Goal: Transaction & Acquisition: Book appointment/travel/reservation

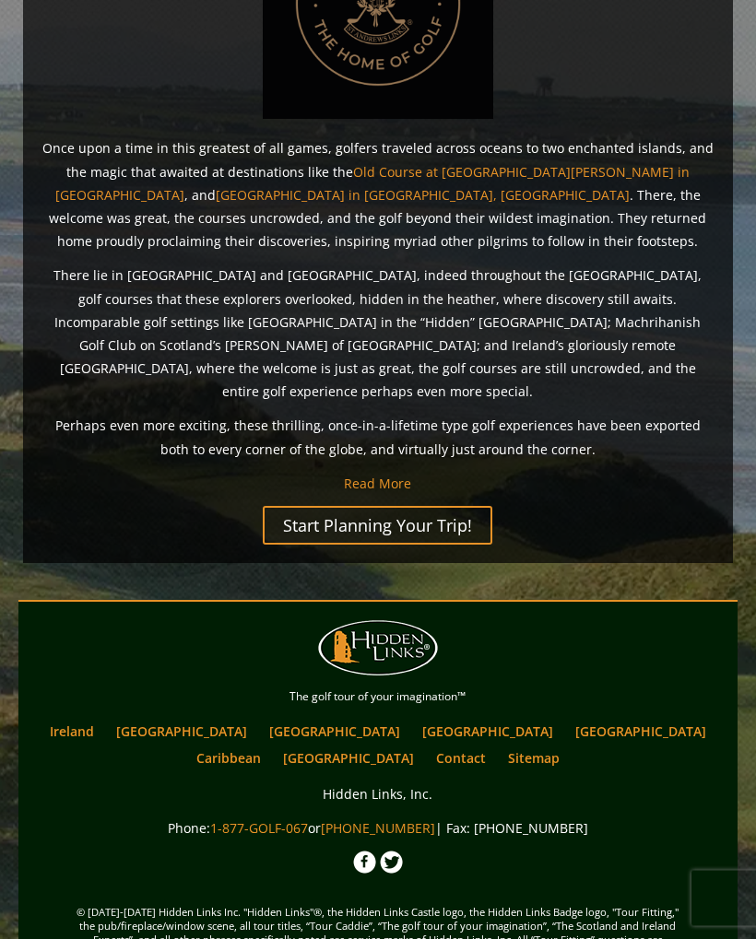
scroll to position [1304, 0]
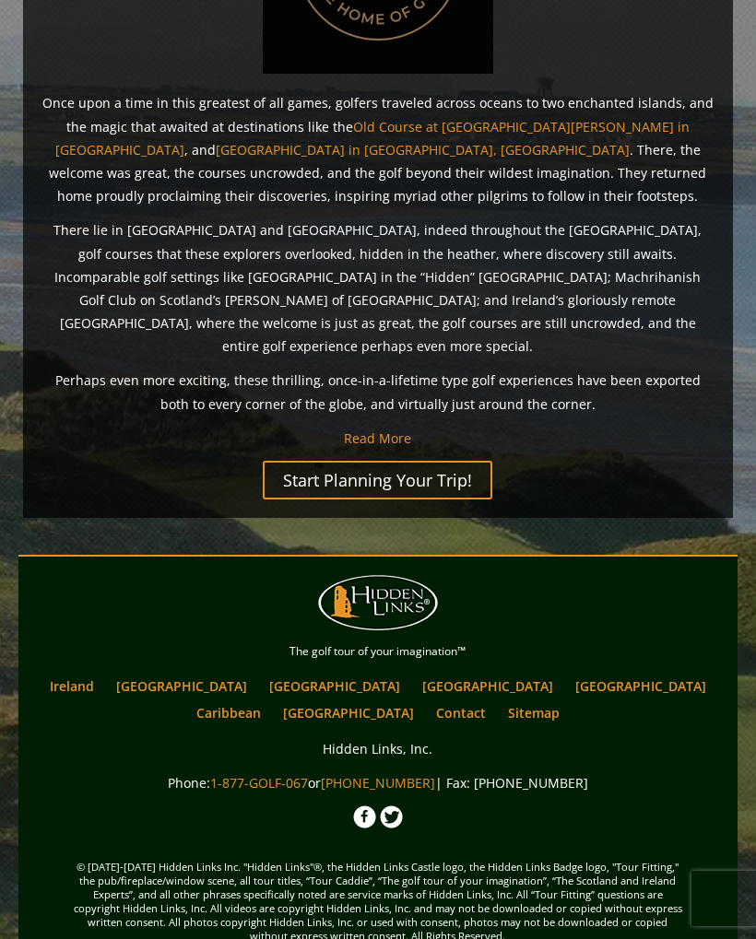
click at [103, 673] on link "Ireland" at bounding box center [72, 686] width 63 height 27
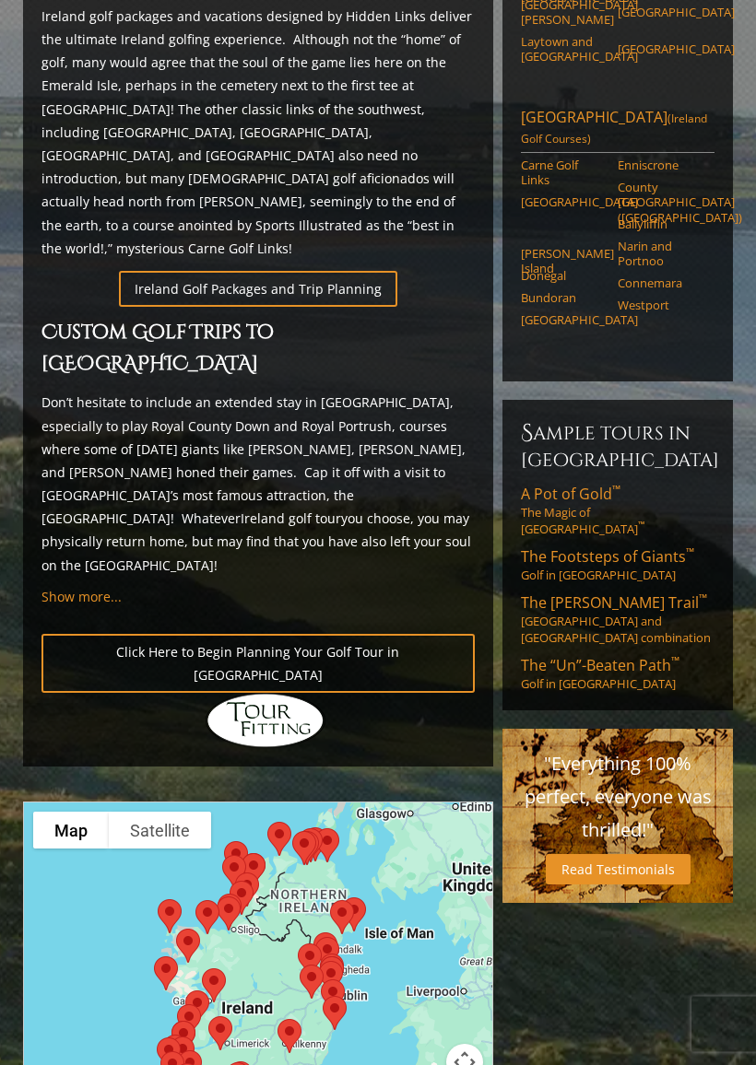
scroll to position [934, 0]
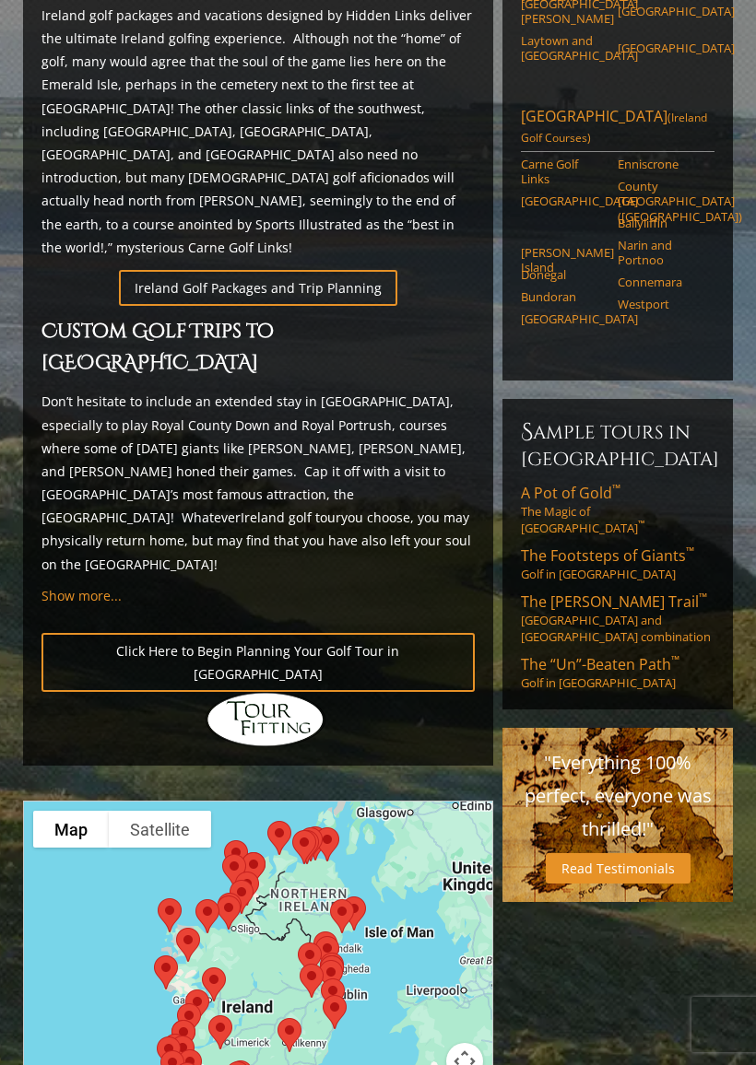
click at [640, 654] on span "The “Un”-Beaten Path ™" at bounding box center [600, 664] width 159 height 20
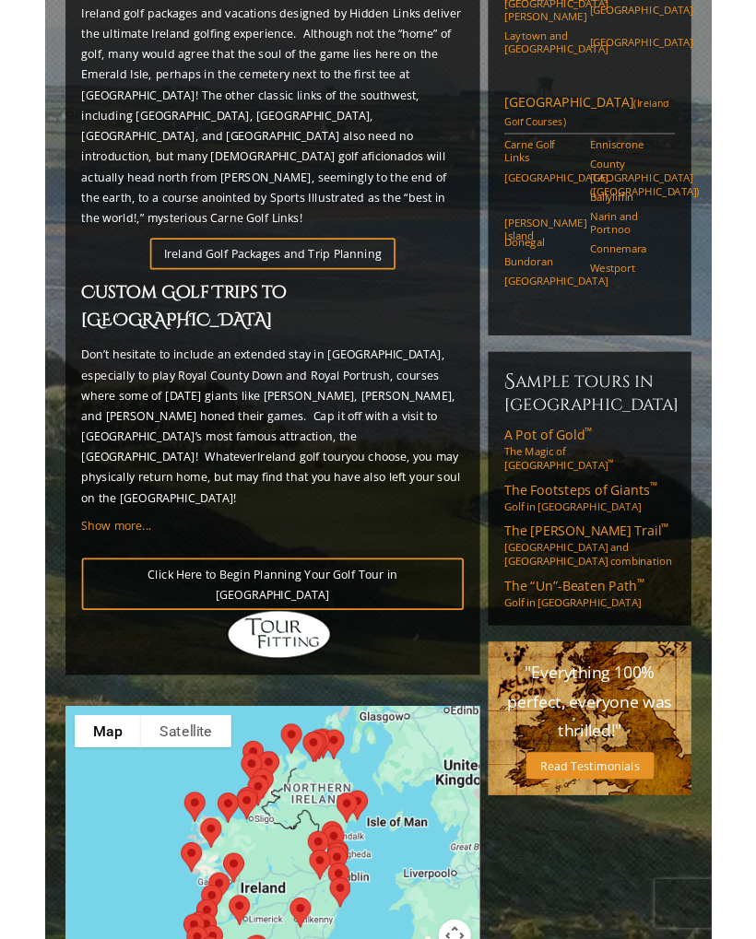
scroll to position [985, 0]
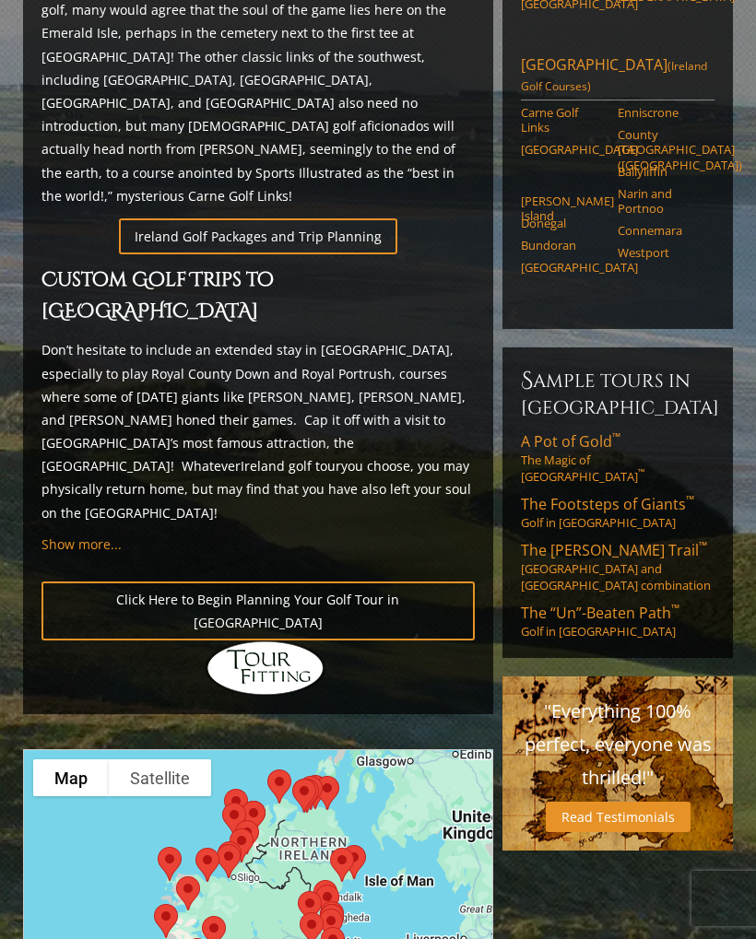
click at [659, 223] on link "Connemara" at bounding box center [659, 230] width 85 height 15
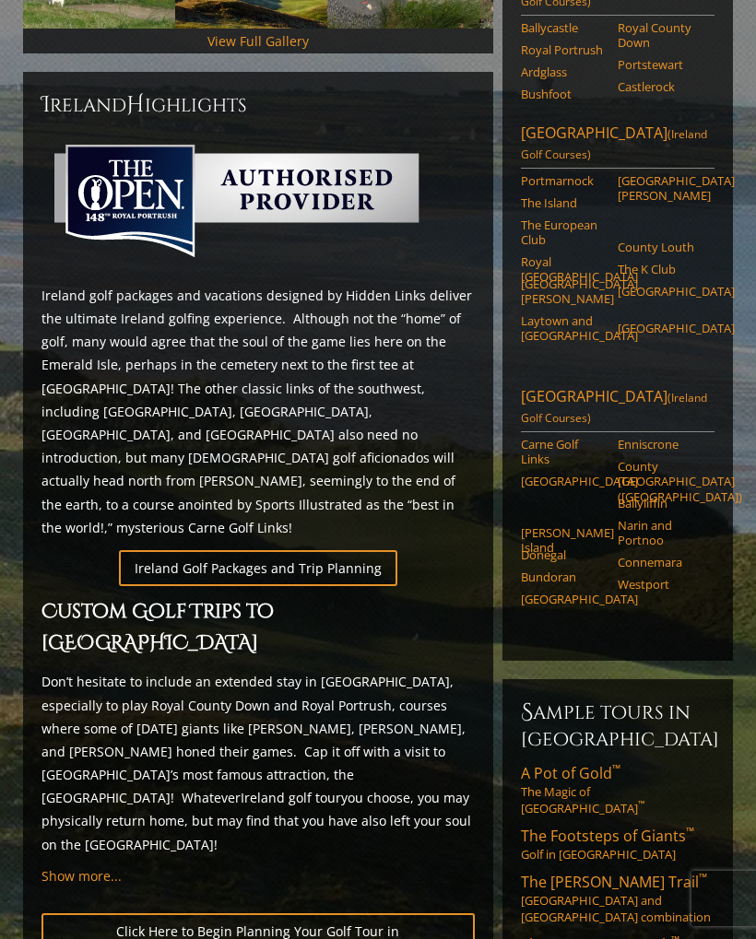
scroll to position [633, 0]
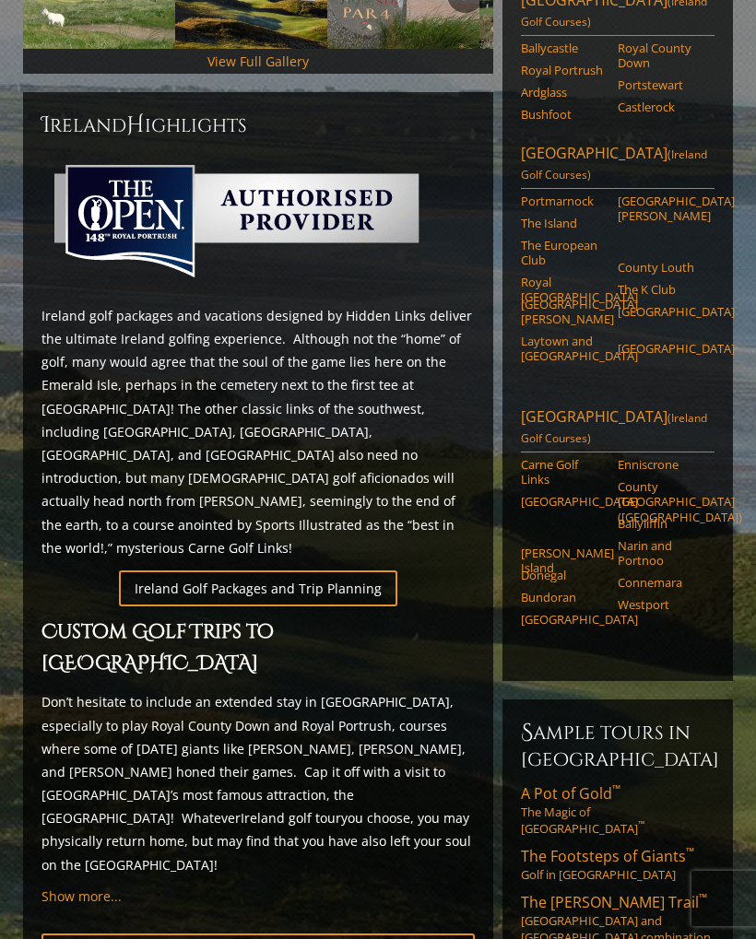
click at [607, 406] on link "Northwest Ireland (Ireland Golf Courses)" at bounding box center [618, 429] width 194 height 46
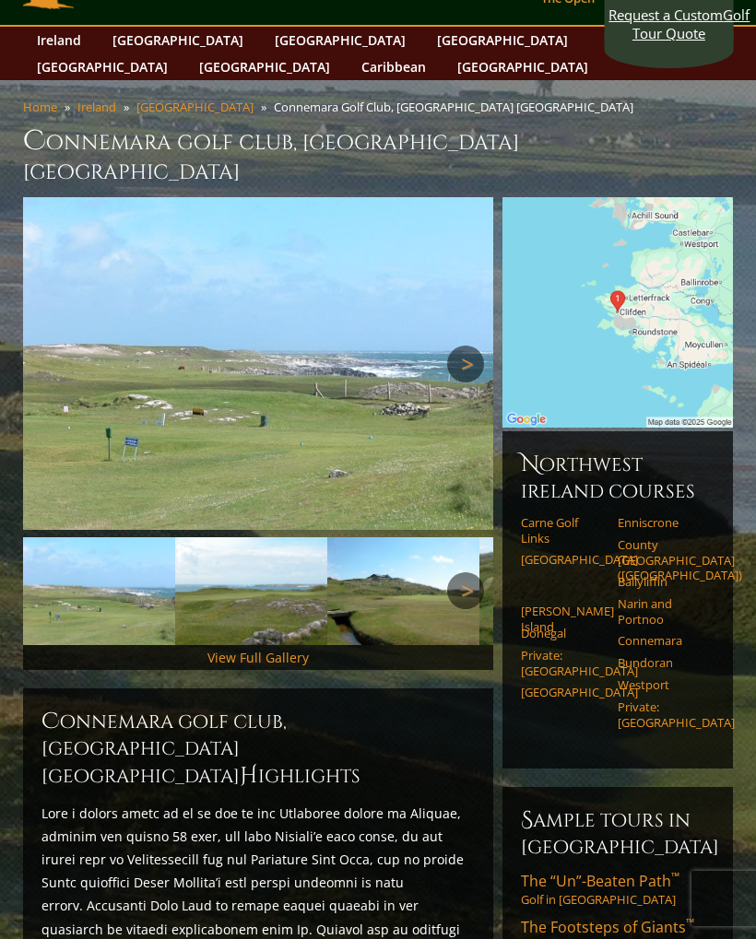
scroll to position [59, 0]
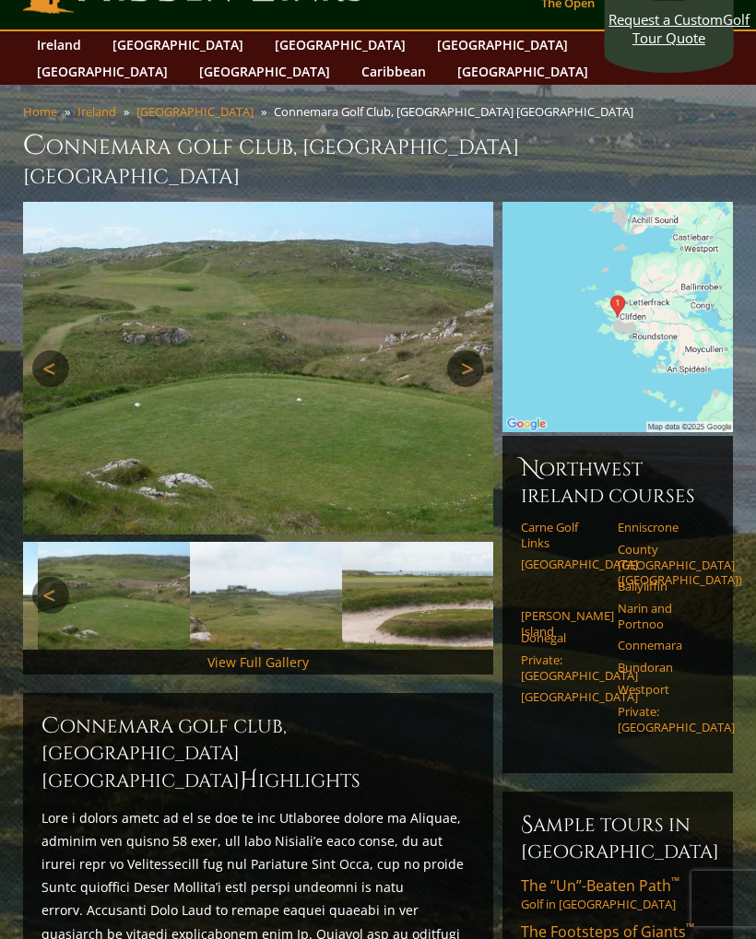
click at [469, 350] on link "Next" at bounding box center [465, 368] width 37 height 37
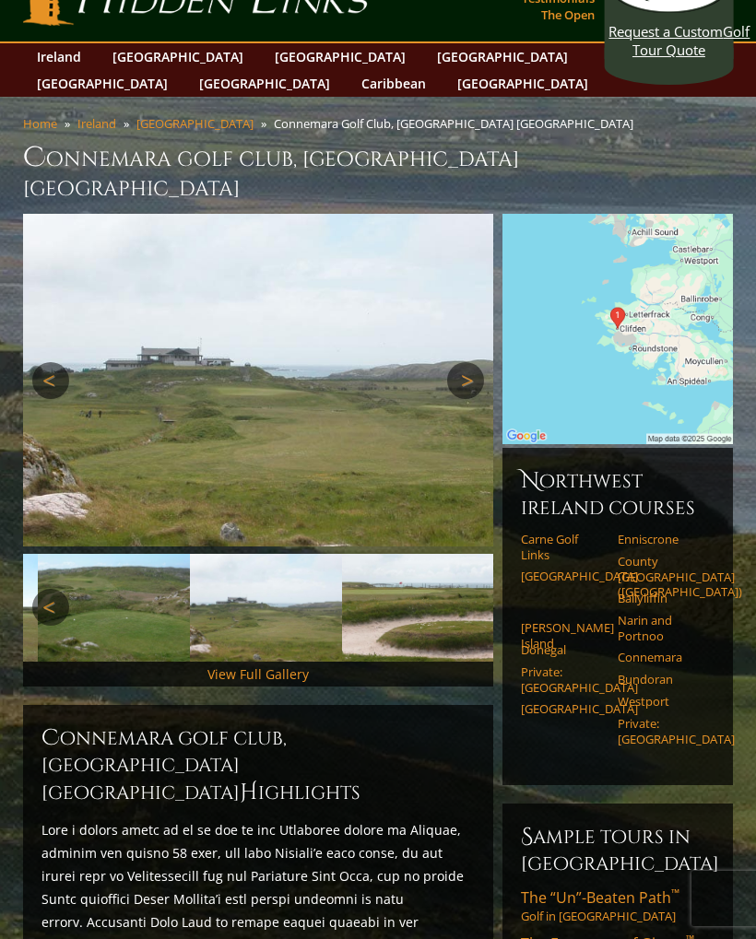
scroll to position [0, 0]
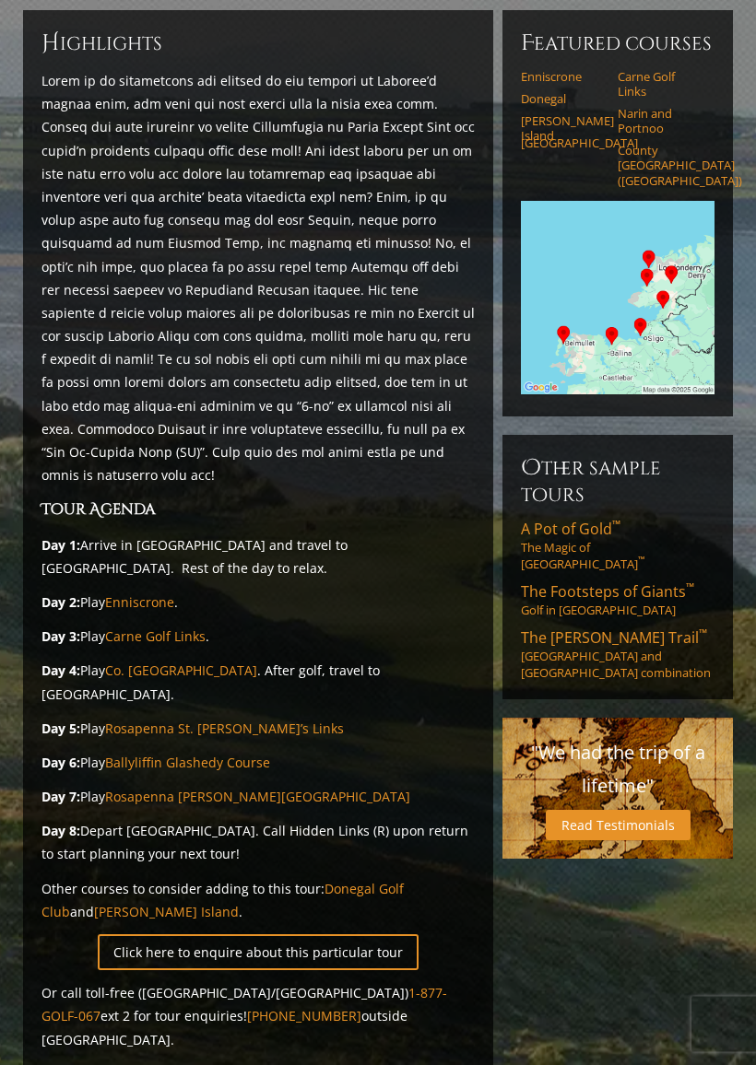
scroll to position [258, 0]
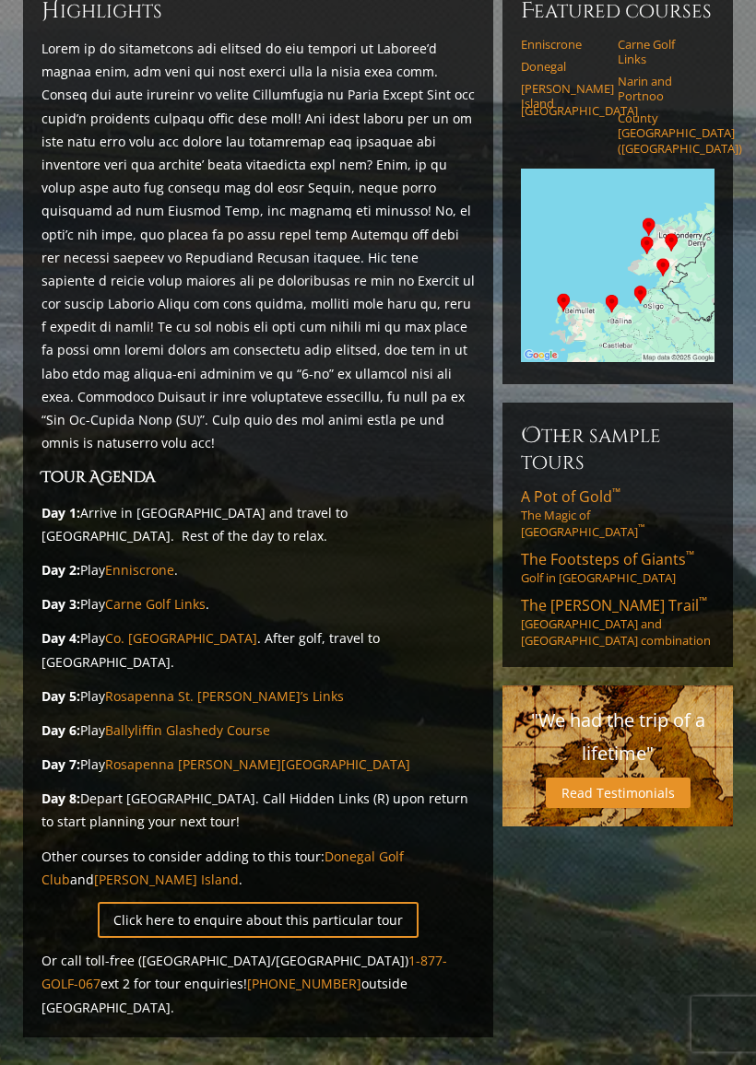
click at [596, 550] on span "The Footsteps of Giants ™" at bounding box center [607, 560] width 173 height 20
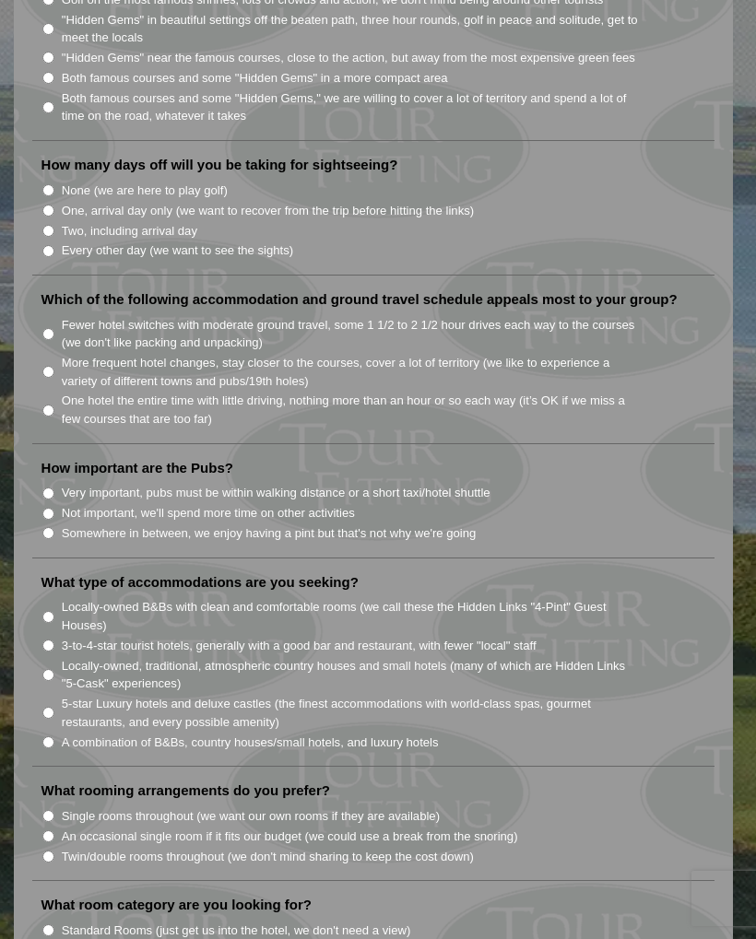
scroll to position [1192, 0]
